Goal: Task Accomplishment & Management: Use online tool/utility

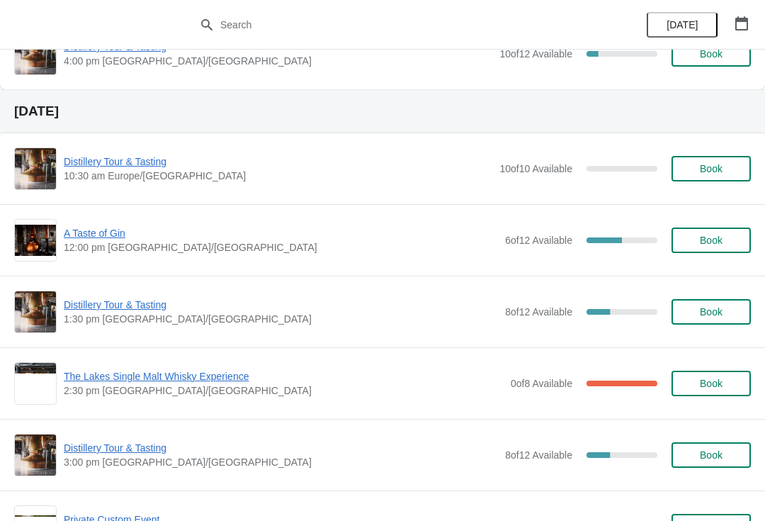
scroll to position [1278, 0]
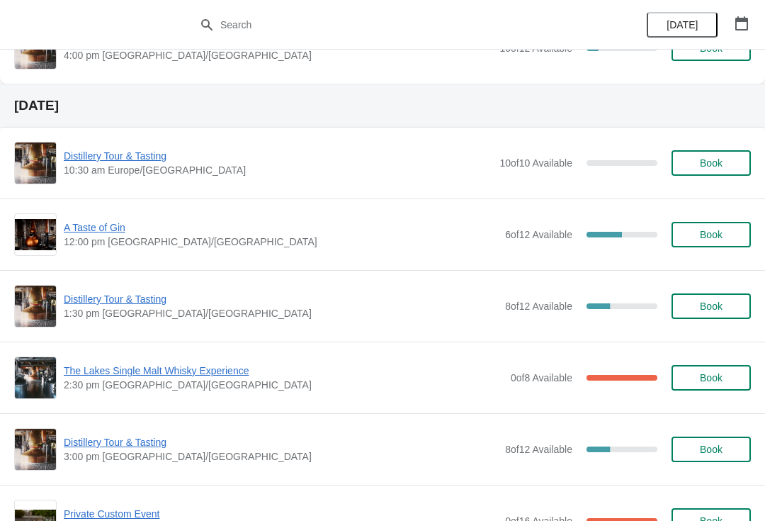
click at [683, 19] on span "[DATE]" at bounding box center [681, 24] width 31 height 11
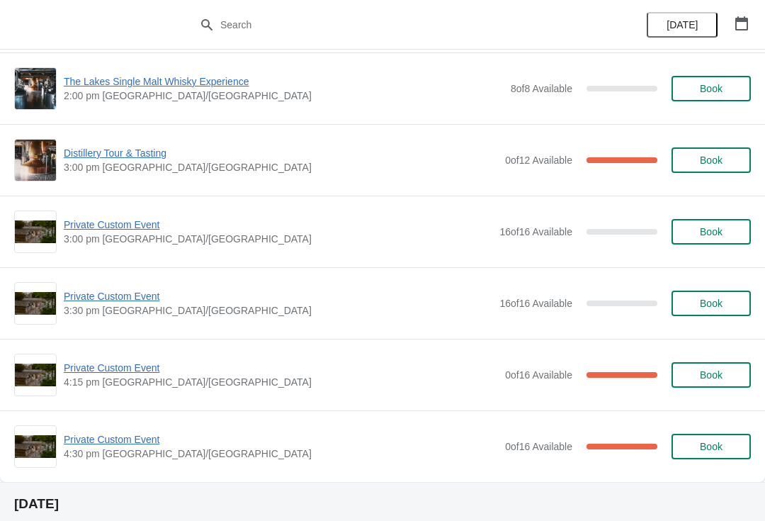
scroll to position [225, 0]
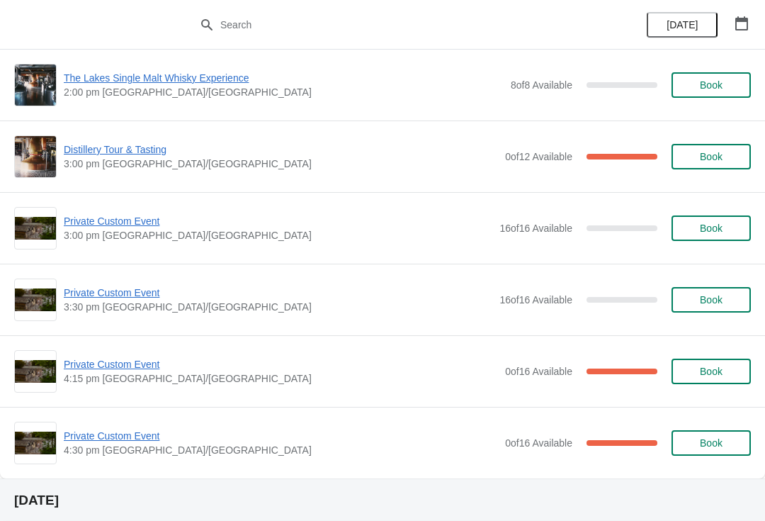
click at [738, 35] on button "button" at bounding box center [741, 23] width 25 height 25
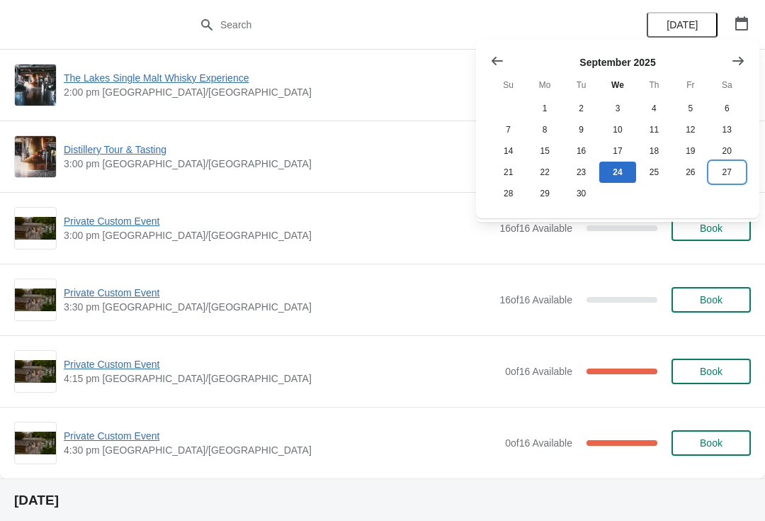
click at [721, 176] on button "27" at bounding box center [727, 171] width 36 height 21
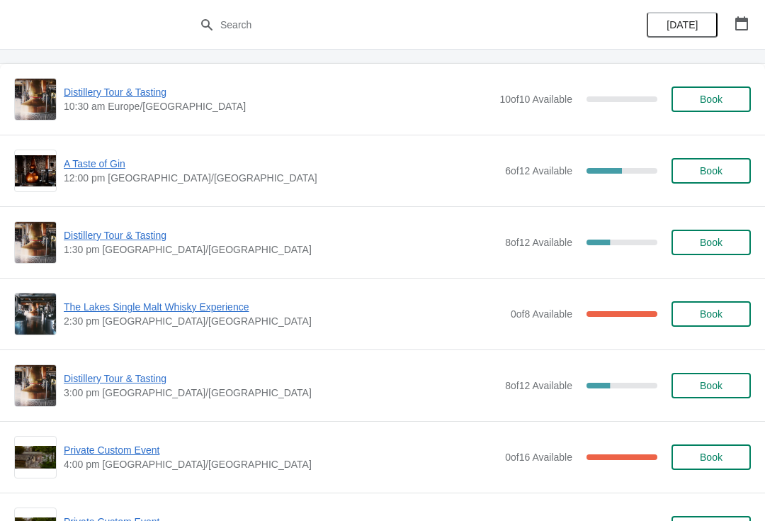
scroll to position [71, 0]
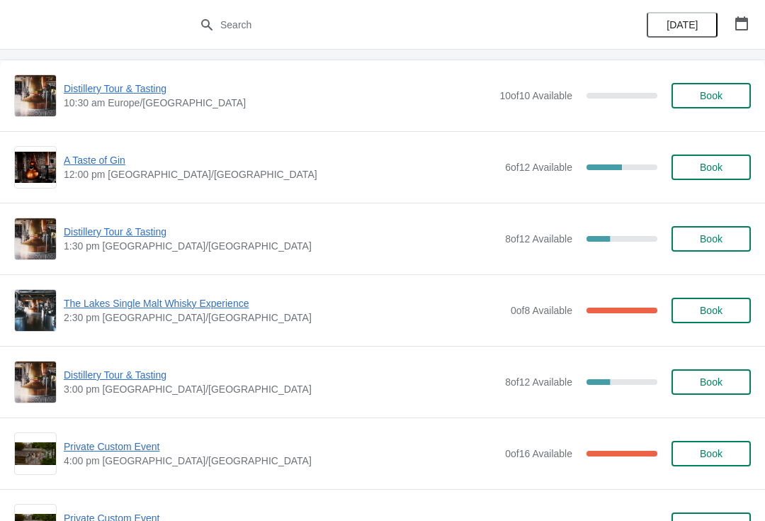
click at [154, 308] on span "The Lakes Single Malt Whisky Experience" at bounding box center [284, 303] width 440 height 14
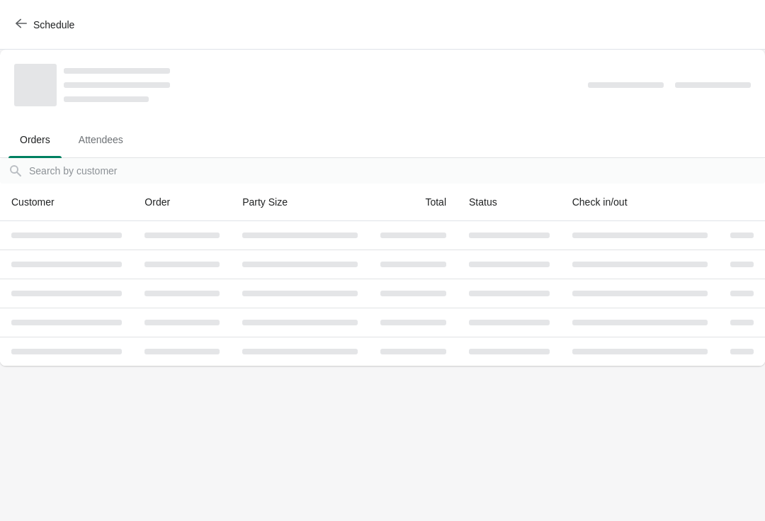
scroll to position [0, 0]
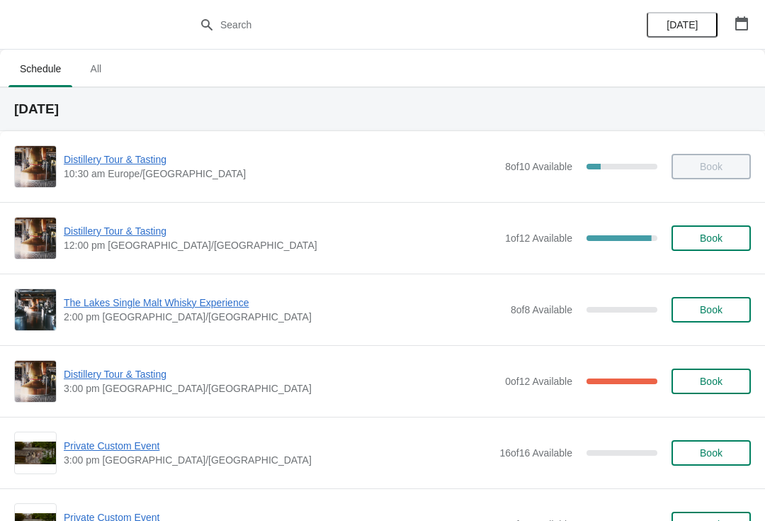
click at [129, 224] on span "Distillery Tour & Tasting" at bounding box center [281, 231] width 434 height 14
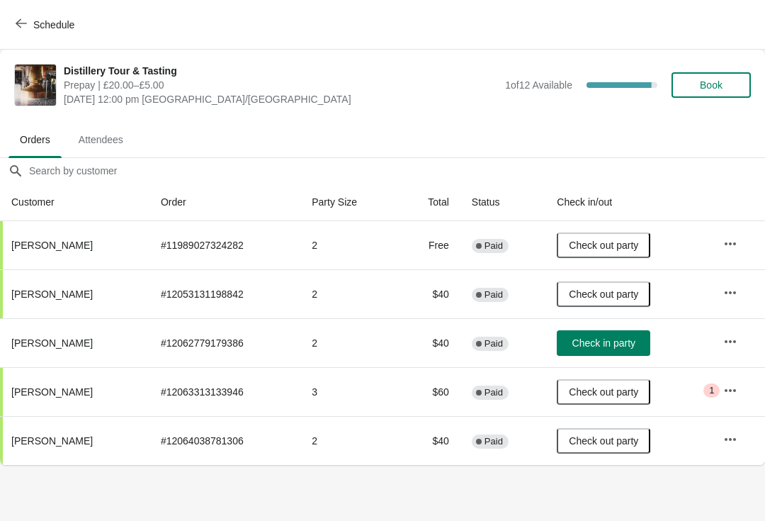
click at [610, 341] on span "Check in party" at bounding box center [603, 342] width 63 height 11
click at [722, 394] on button "button" at bounding box center [729, 389] width 25 height 25
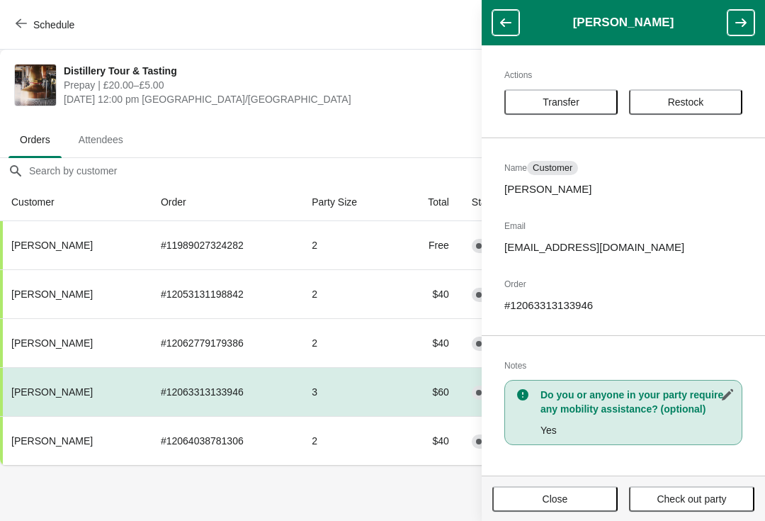
click at [548, 509] on button "Close" at bounding box center [554, 498] width 125 height 25
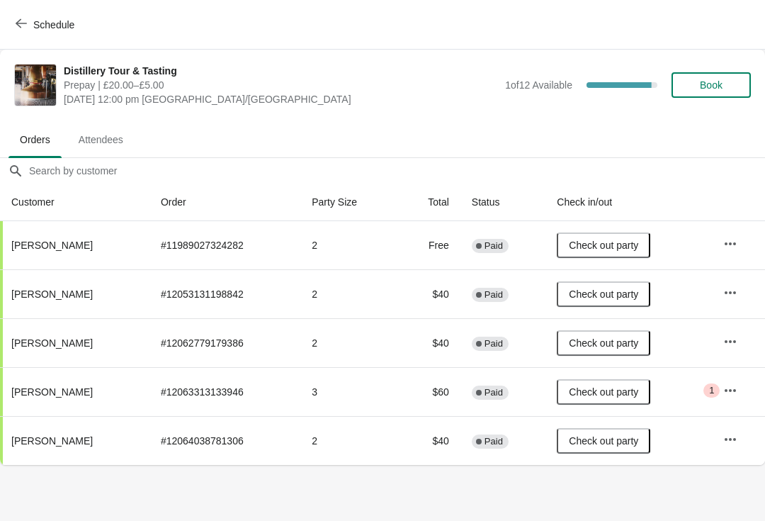
click at [20, 14] on button "Schedule" at bounding box center [46, 24] width 79 height 25
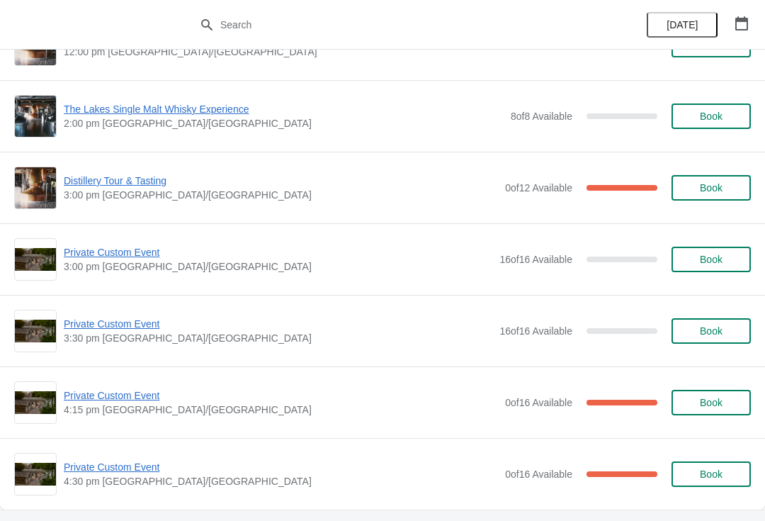
scroll to position [195, 0]
